Goal: Task Accomplishment & Management: Complete application form

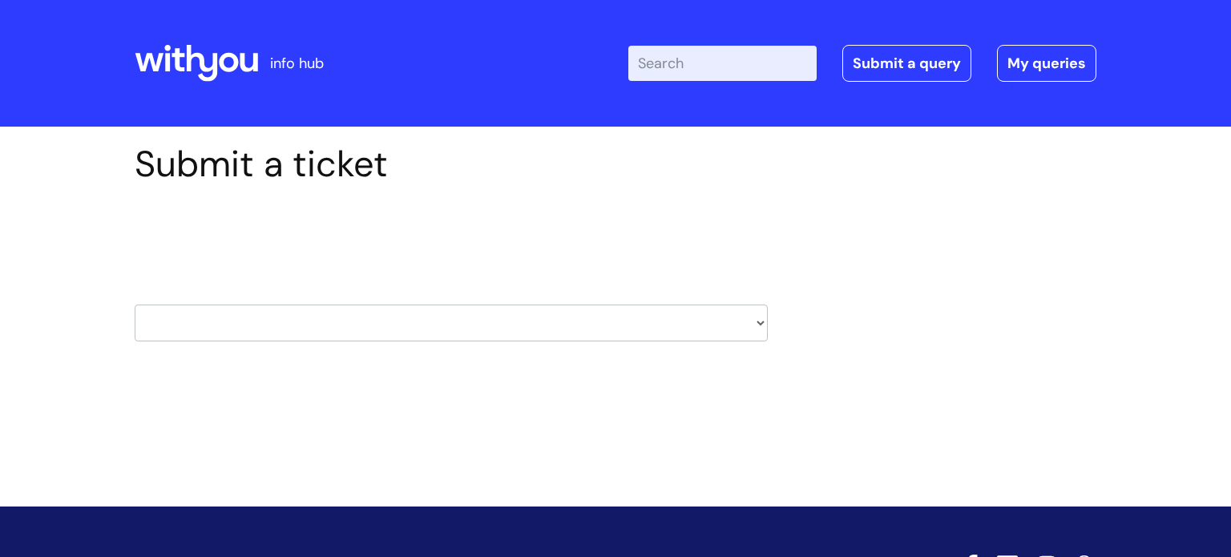
click at [329, 315] on select "HR / People IT and Support Clinical Drug Alerts Finance Accounts Data Support T…" at bounding box center [451, 322] width 633 height 37
select select "it_and_support"
click at [135, 304] on select "HR / People IT and Support Clinical Drug Alerts Finance Accounts Data Support T…" at bounding box center [451, 322] width 633 height 37
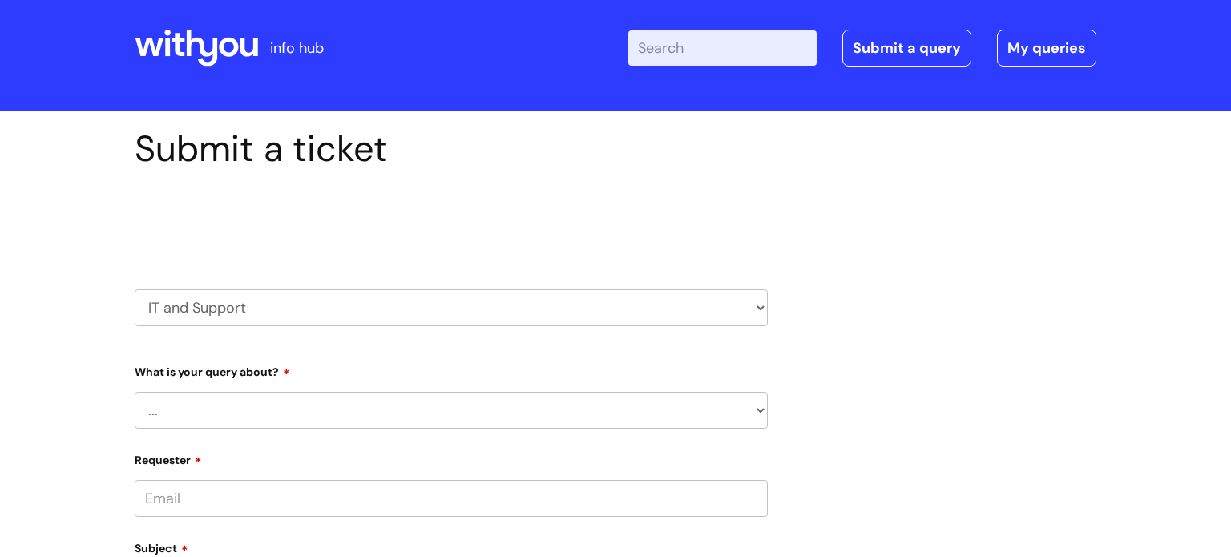
scroll to position [24, 0]
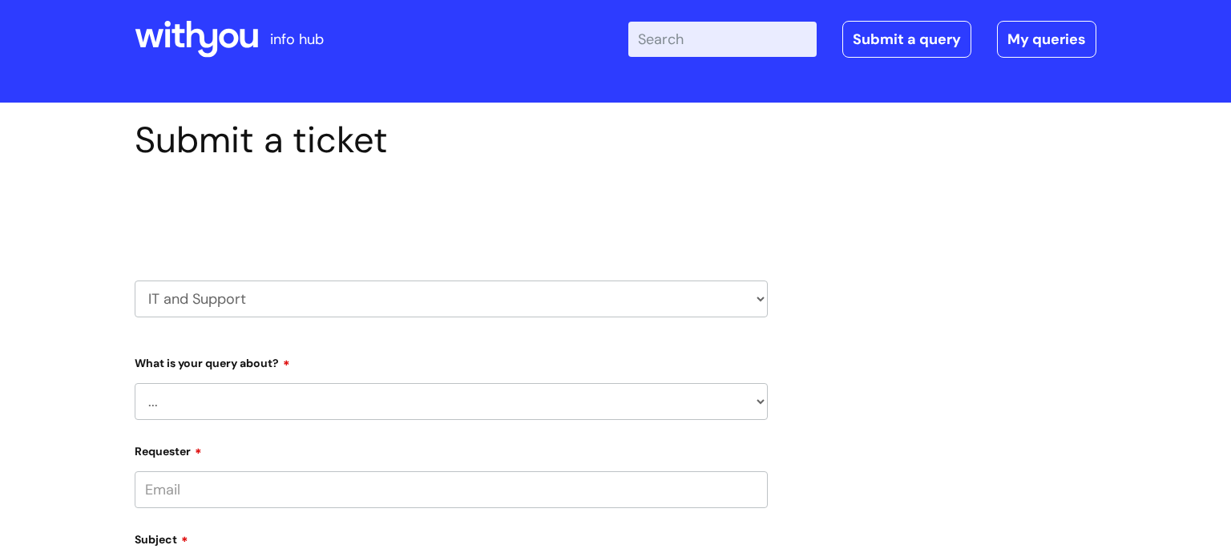
click at [280, 393] on select "... Mobile Phone Reset & MFA Accounts, Starters and Leavers IT Hardware issue I…" at bounding box center [451, 401] width 633 height 37
select select "System/software"
click at [135, 383] on select "... Mobile Phone Reset & MFA Accounts, Starters and Leavers IT Hardware issue I…" at bounding box center [451, 401] width 633 height 37
click at [212, 486] on select "... Halo PCMIS Iaptus NHS Email CJSM Email Mitel Another System Google (Workspa…" at bounding box center [457, 484] width 620 height 37
drag, startPoint x: 434, startPoint y: 497, endPoint x: 381, endPoint y: 483, distance: 54.6
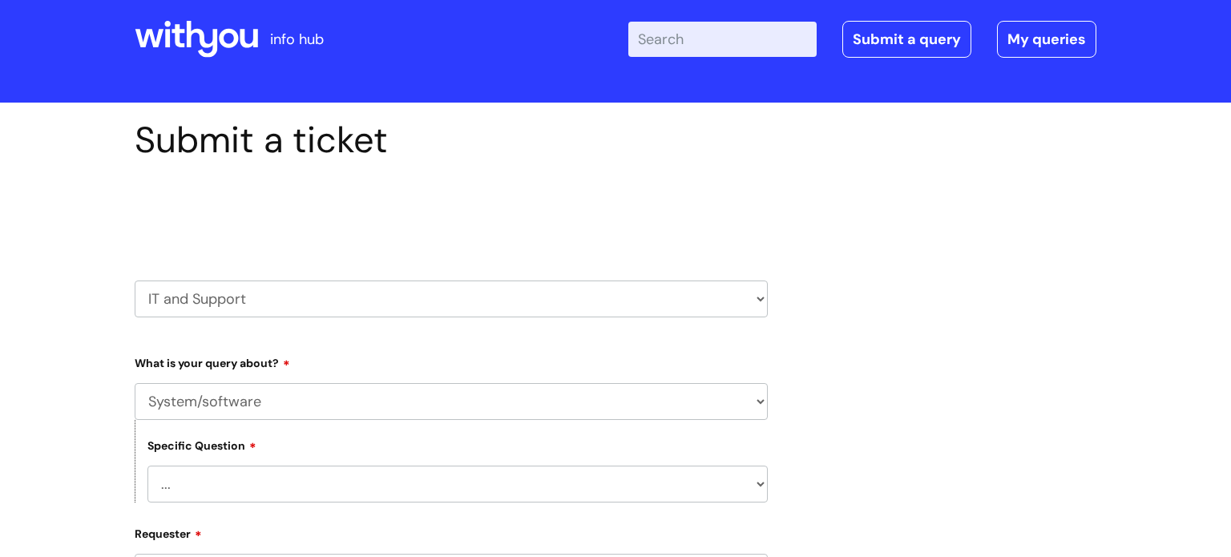
click at [432, 496] on select "... Halo PCMIS Iaptus NHS Email CJSM Email Mitel Another System Google (Workspa…" at bounding box center [457, 484] width 620 height 37
click at [264, 471] on select "... Halo PCMIS Iaptus NHS Email CJSM Email Mitel Another System Google (Workspa…" at bounding box center [457, 484] width 620 height 37
select select "Another System"
click at [147, 466] on select "... Halo PCMIS Iaptus NHS Email CJSM Email Mitel Another System Google (Workspa…" at bounding box center [457, 484] width 620 height 37
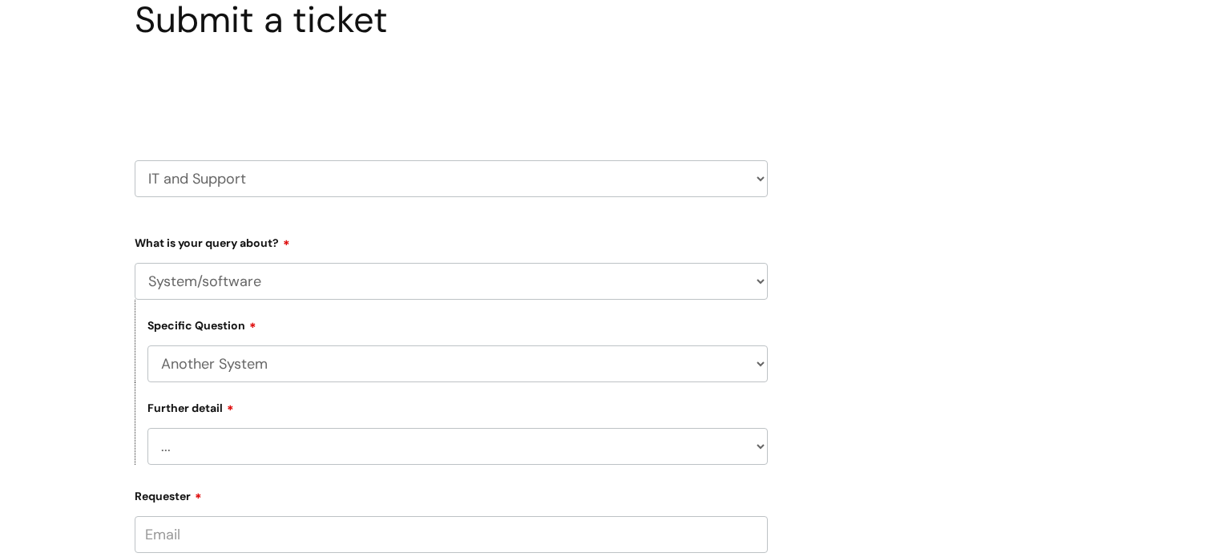
scroll to position [162, 0]
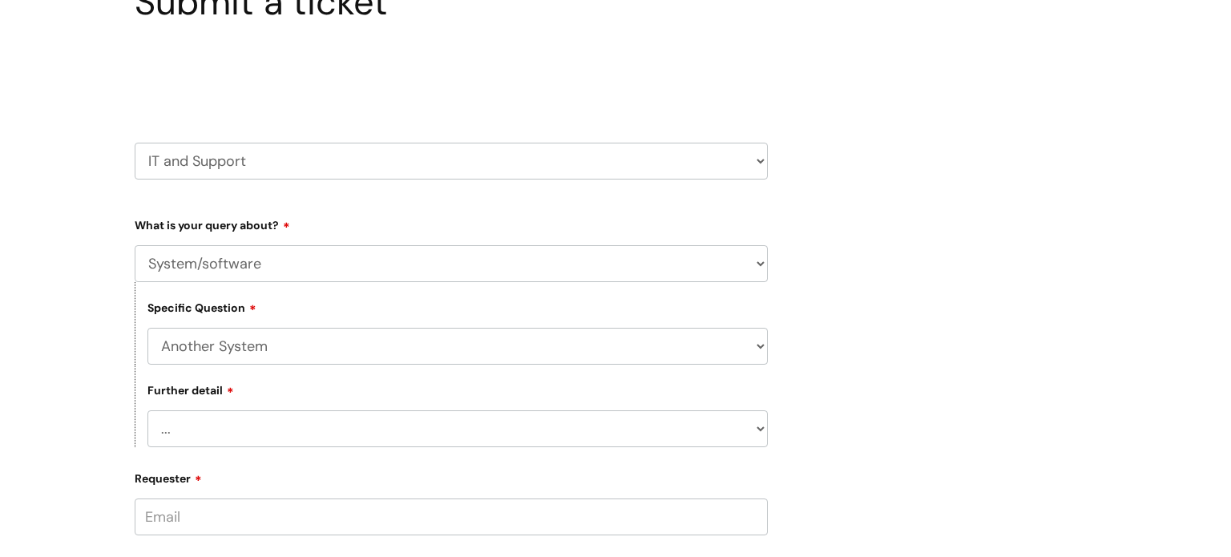
click at [250, 406] on div "Further detail ... I’ve got a login issue Something else" at bounding box center [451, 406] width 633 height 83
click at [226, 417] on select "... I’ve got a login issue Something else" at bounding box center [457, 428] width 620 height 37
select select "Something else"
click at [147, 410] on select "... I’ve got a login issue Something else" at bounding box center [457, 428] width 620 height 37
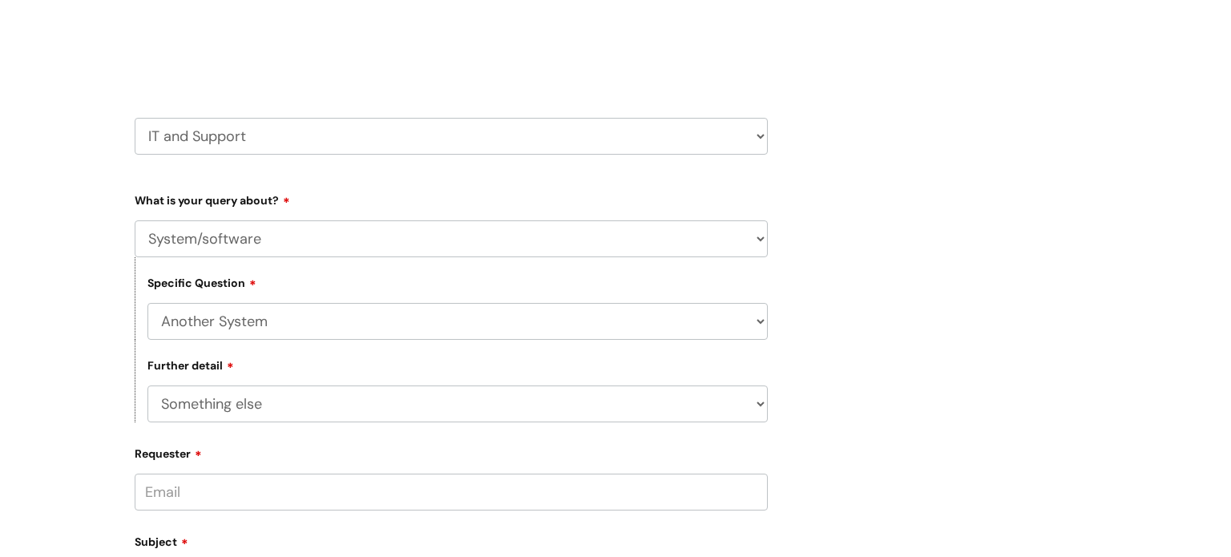
scroll to position [187, 0]
click at [250, 491] on input "Requester" at bounding box center [451, 491] width 633 height 37
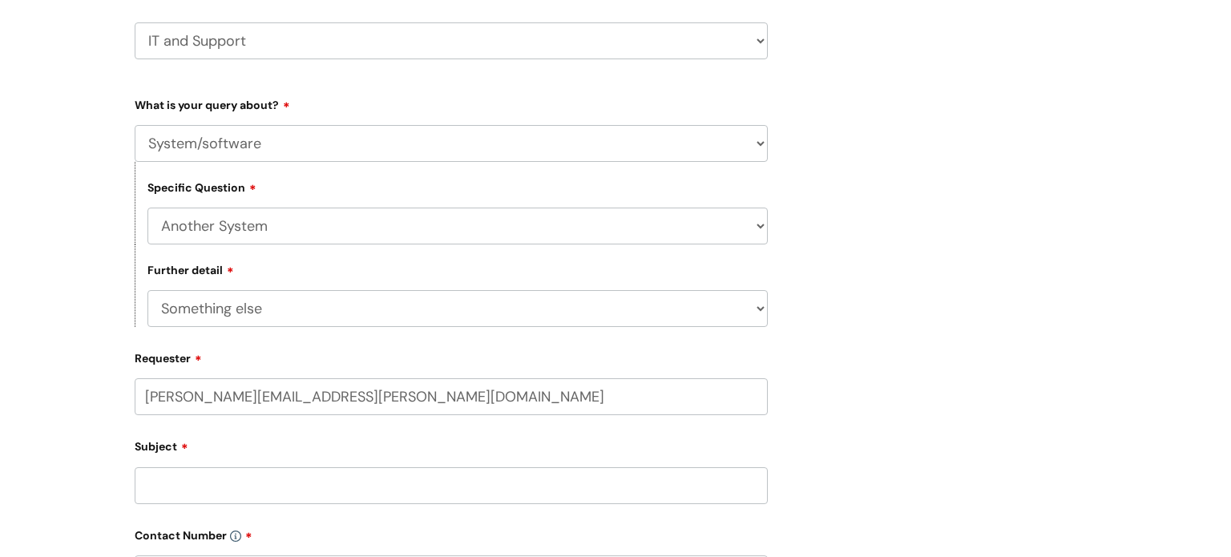
scroll to position [300, 0]
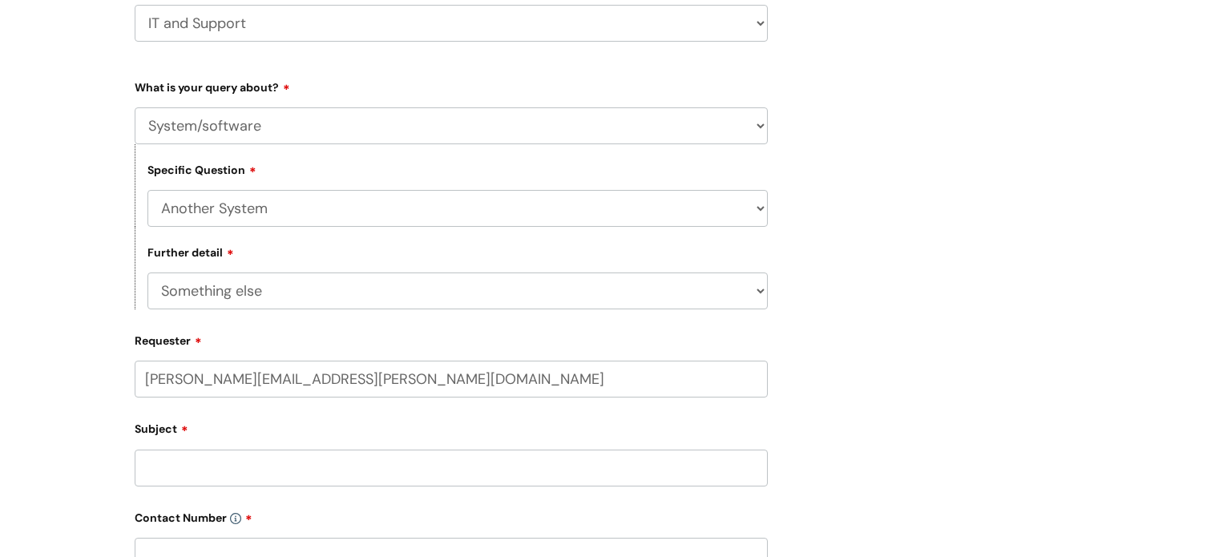
type input "lindy.jones@wearewithyou.org.uk"
click at [255, 471] on input "Subject" at bounding box center [451, 467] width 633 height 37
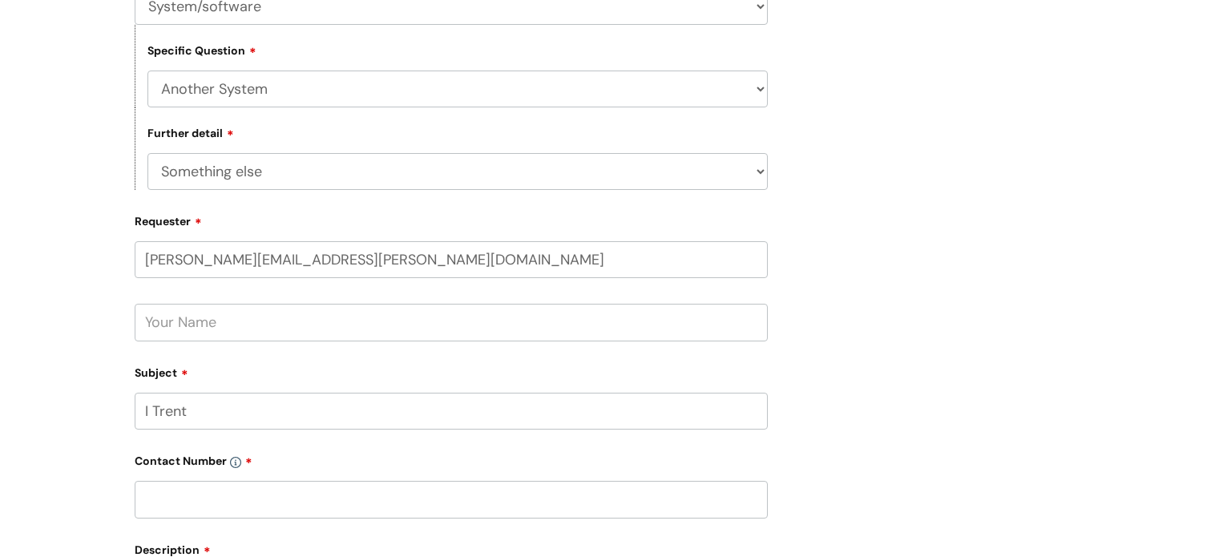
scroll to position [429, 0]
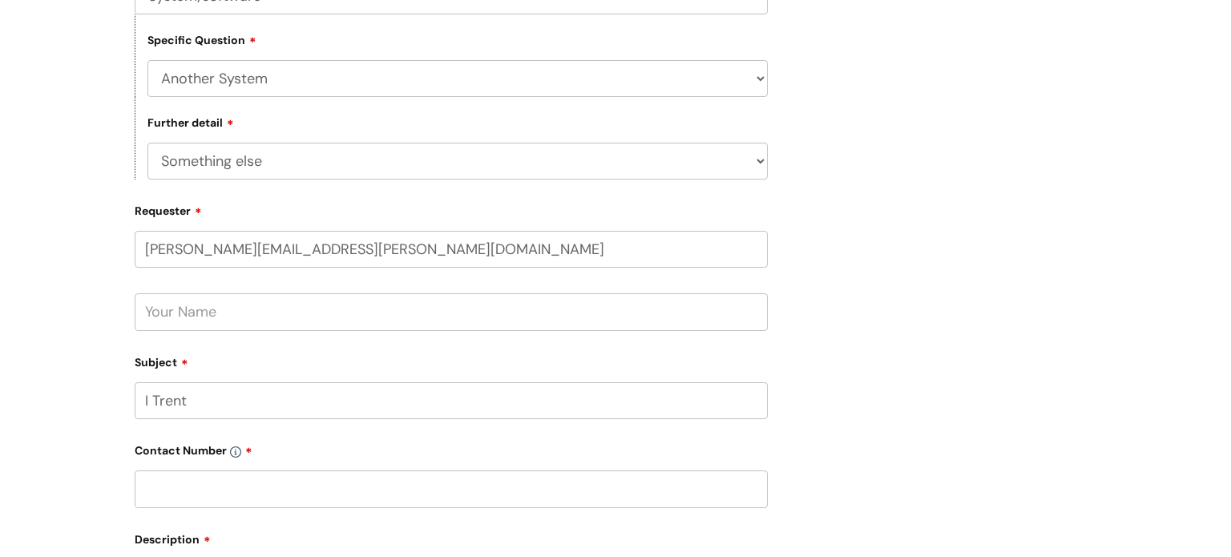
type input "I Trent"
click at [200, 490] on input "text" at bounding box center [451, 488] width 633 height 37
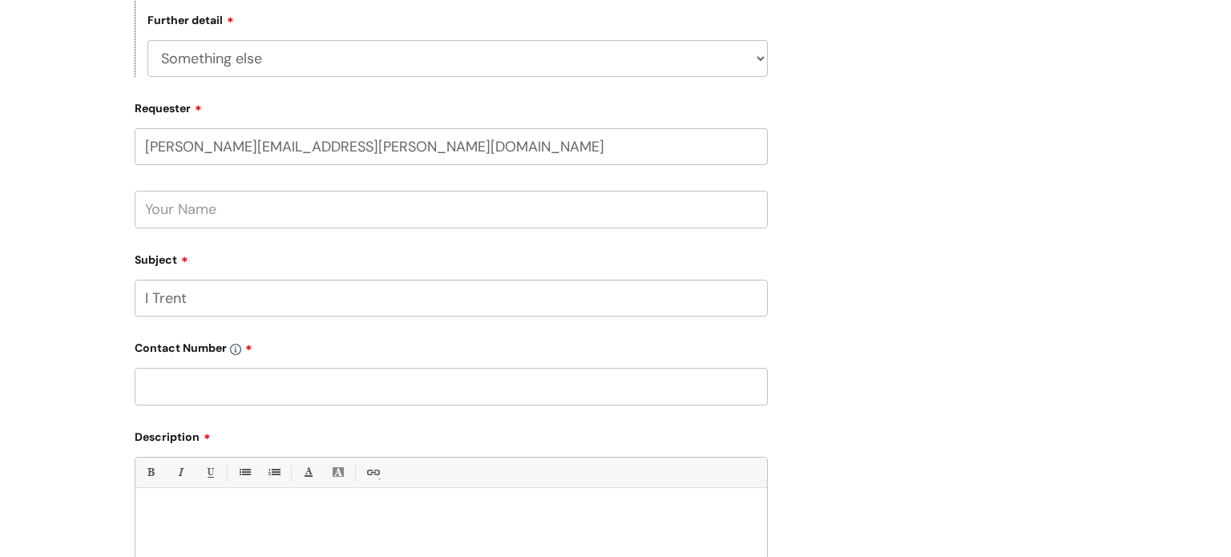
scroll to position [559, 0]
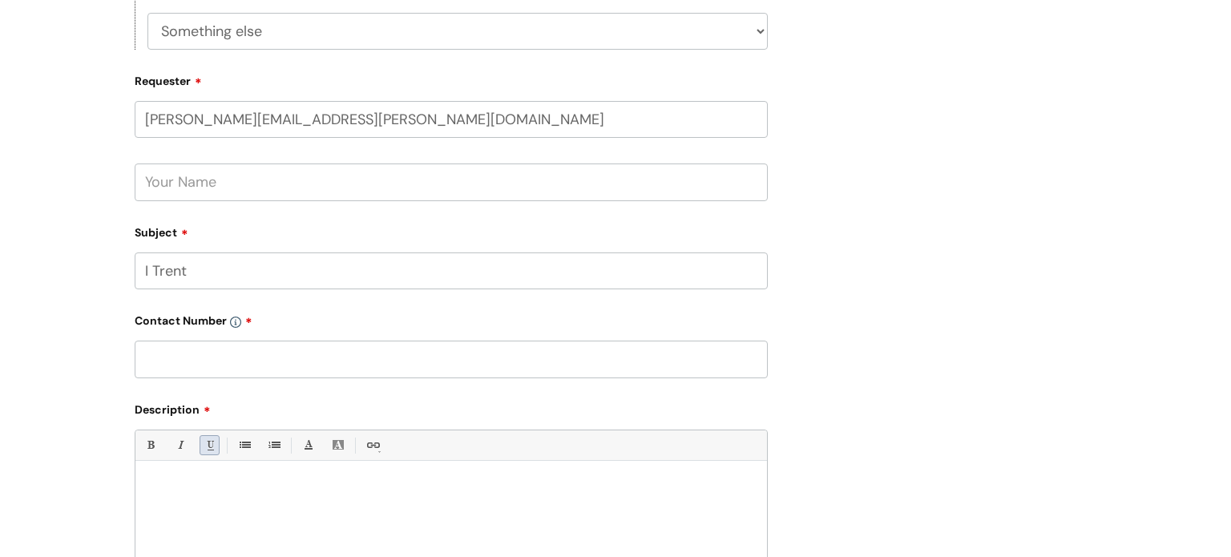
click at [212, 454] on link "Underline(Ctrl-U)" at bounding box center [210, 445] width 20 height 20
click at [190, 475] on div at bounding box center [450, 524] width 631 height 111
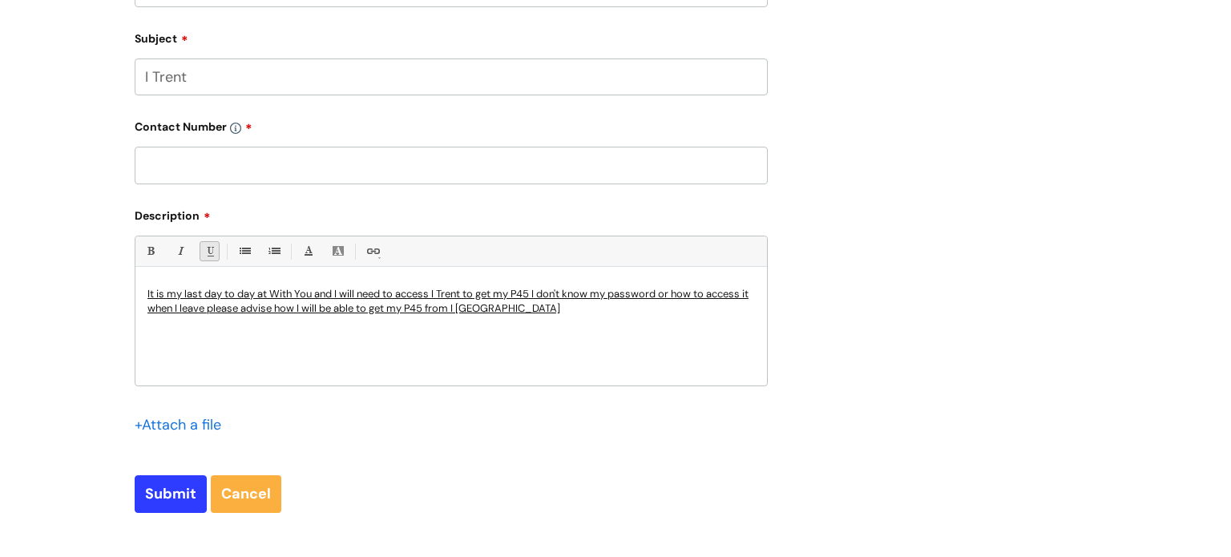
scroll to position [759, 0]
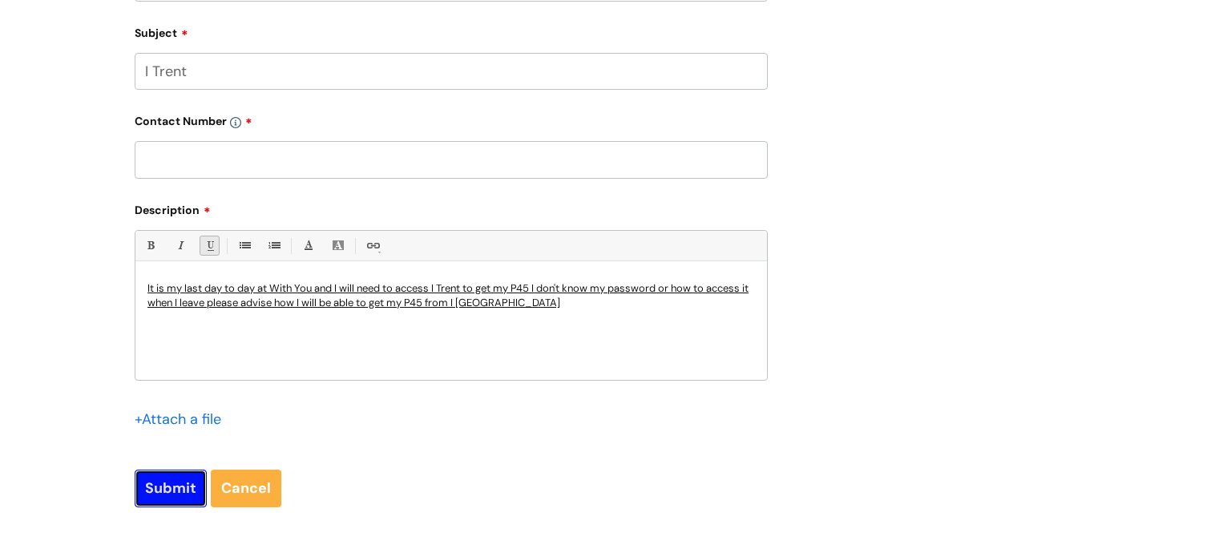
click at [151, 487] on input "Submit" at bounding box center [171, 488] width 72 height 37
click at [191, 163] on input "text" at bounding box center [451, 159] width 633 height 37
type input "07970 146 274"
click at [181, 493] on input "Submit" at bounding box center [171, 488] width 72 height 37
type input "Please Wait..."
